Goal: Task Accomplishment & Management: Use online tool/utility

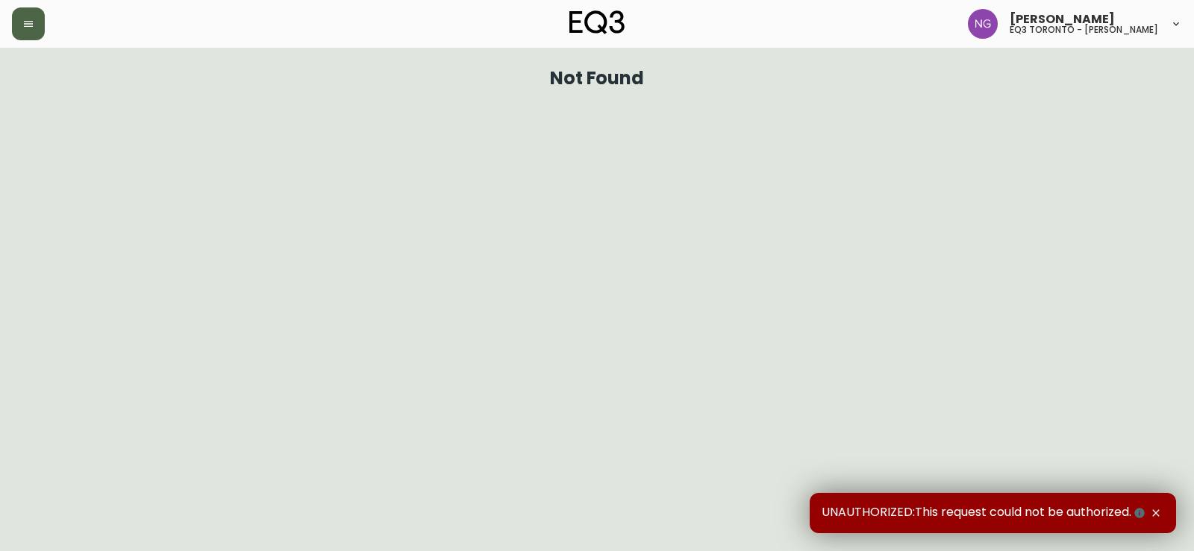
click at [34, 26] on button "button" at bounding box center [28, 23] width 33 height 33
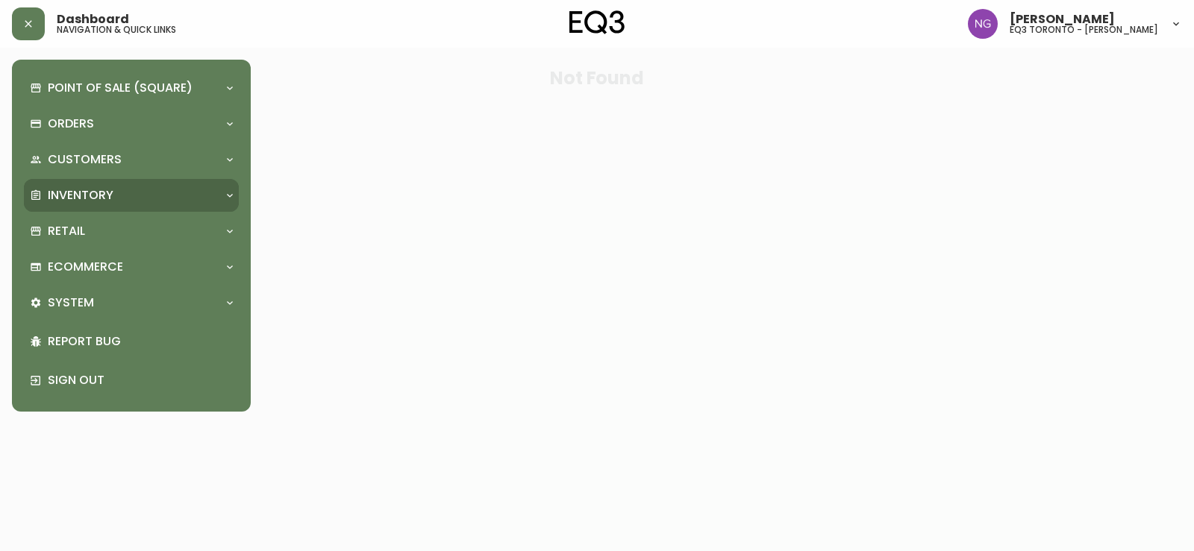
click at [125, 198] on div "Inventory" at bounding box center [124, 195] width 188 height 16
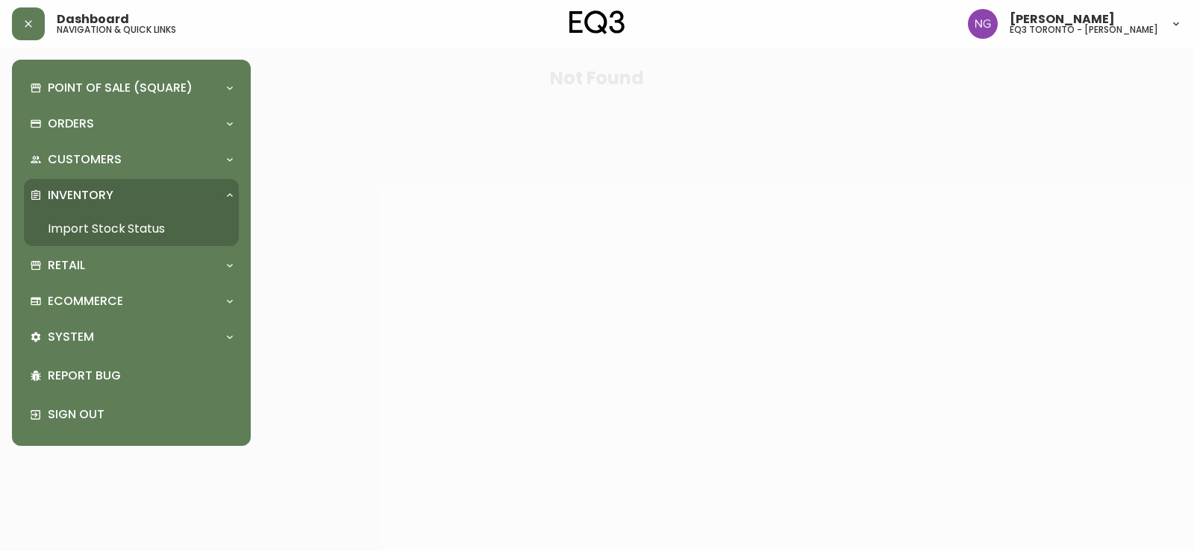
drag, startPoint x: 128, startPoint y: 224, endPoint x: 136, endPoint y: 158, distance: 66.2
click at [128, 224] on link "Import Stock Status" at bounding box center [131, 229] width 215 height 34
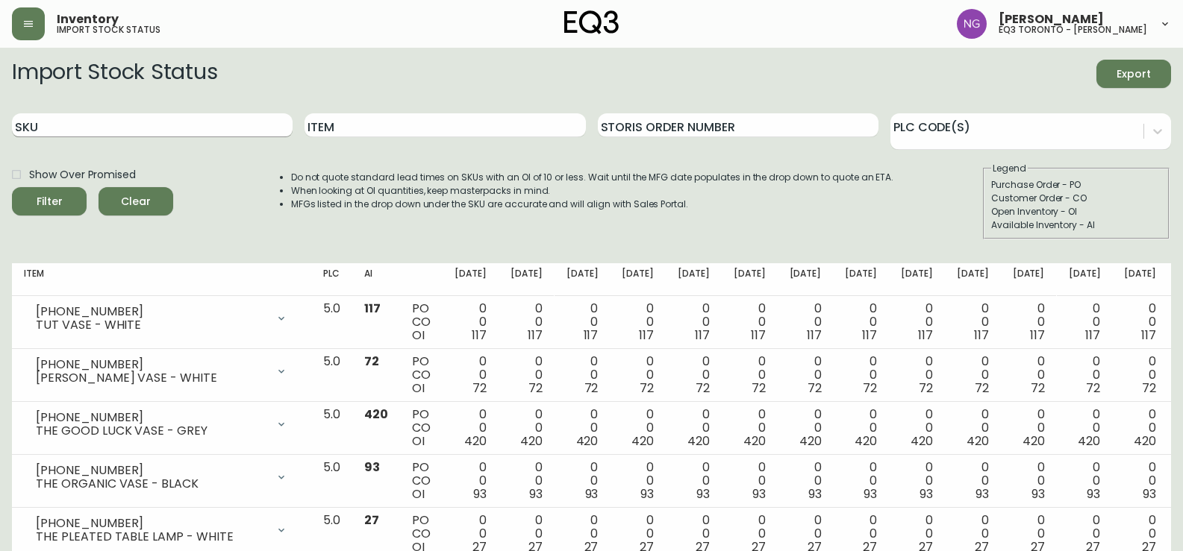
click at [125, 123] on input "SKU" at bounding box center [152, 125] width 281 height 24
paste input "[PHONE_NUMBER]"
type input "[PHONE_NUMBER]"
click at [12, 187] on button "Filter" at bounding box center [49, 201] width 75 height 28
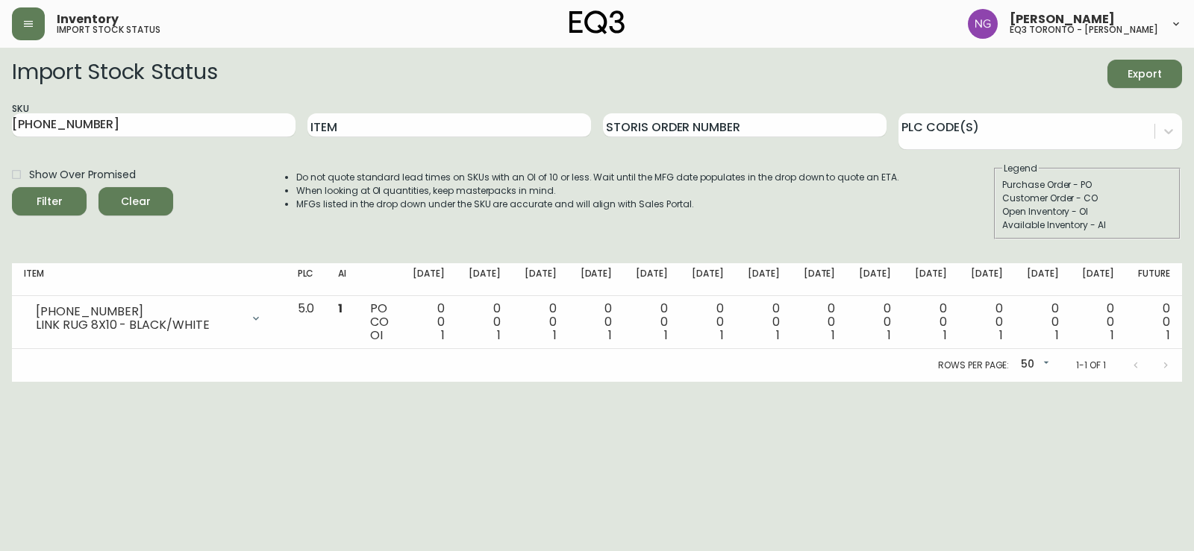
click at [1169, 207] on div "Open Inventory - OI" at bounding box center [1087, 211] width 170 height 13
